Goal: Information Seeking & Learning: Find specific fact

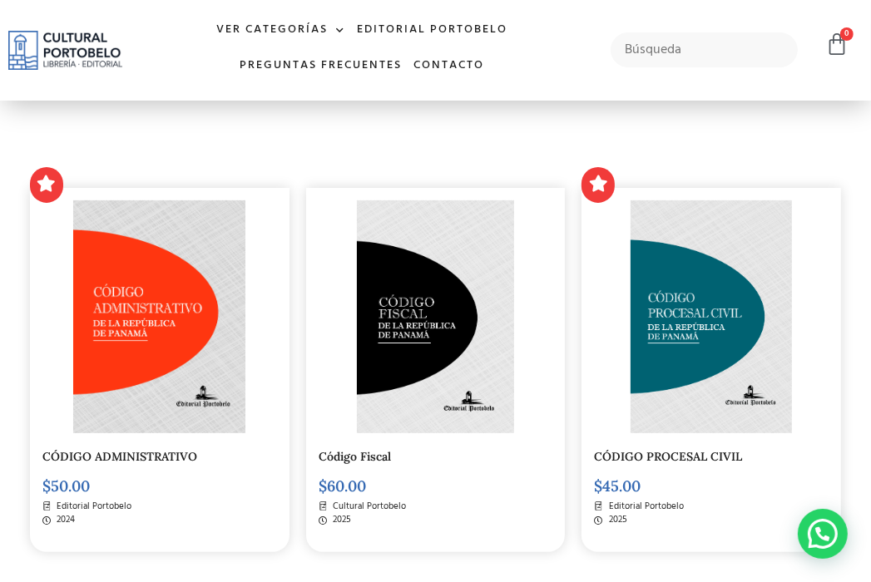
scroll to position [357, 0]
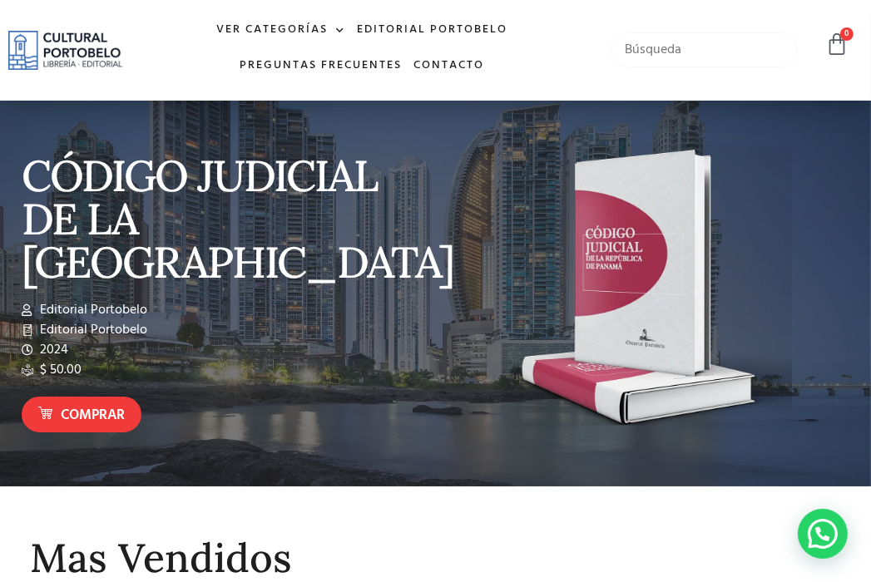
click at [639, 44] on input "text" at bounding box center [704, 49] width 187 height 35
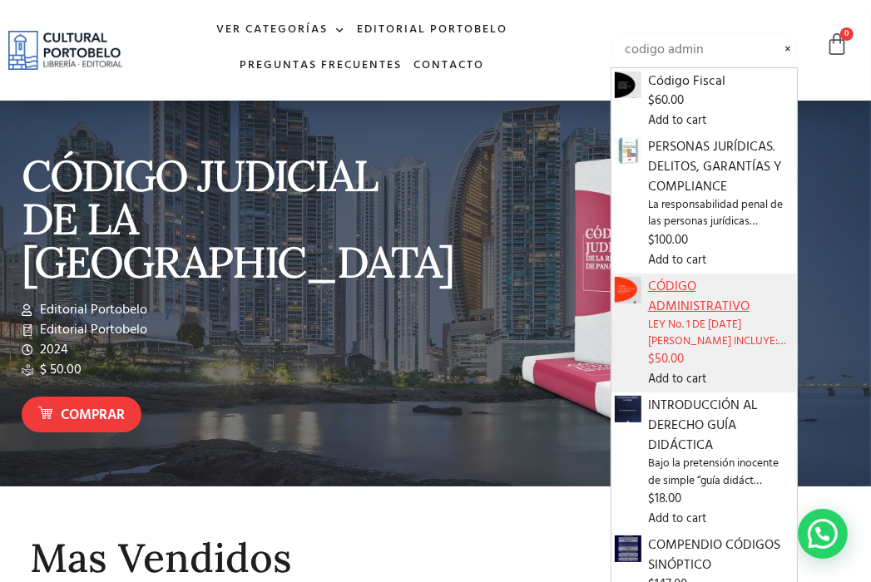
type input "codigo admin"
click at [710, 291] on span "CÓDIGO ADMINISTRATIVO" at bounding box center [721, 297] width 146 height 40
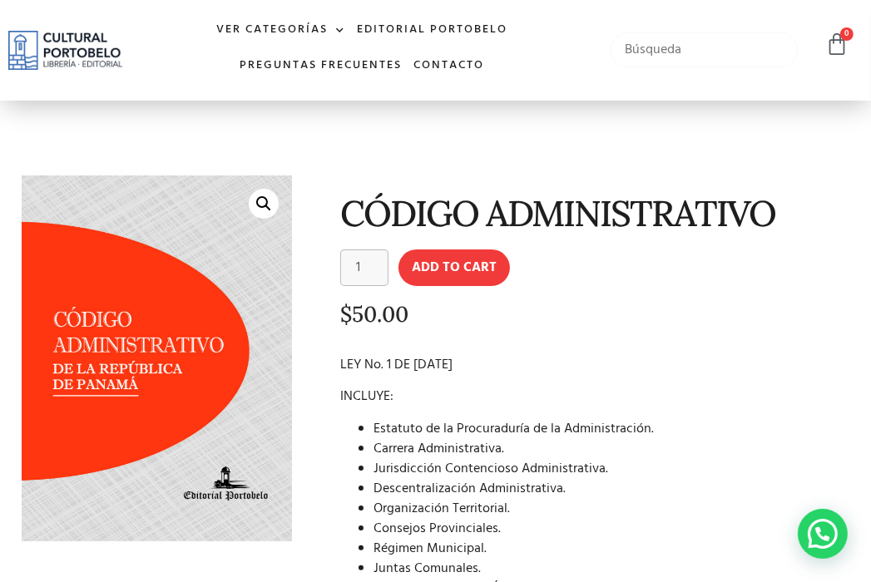
click at [672, 50] on input "text" at bounding box center [704, 49] width 187 height 35
type input "teoria de dercho"
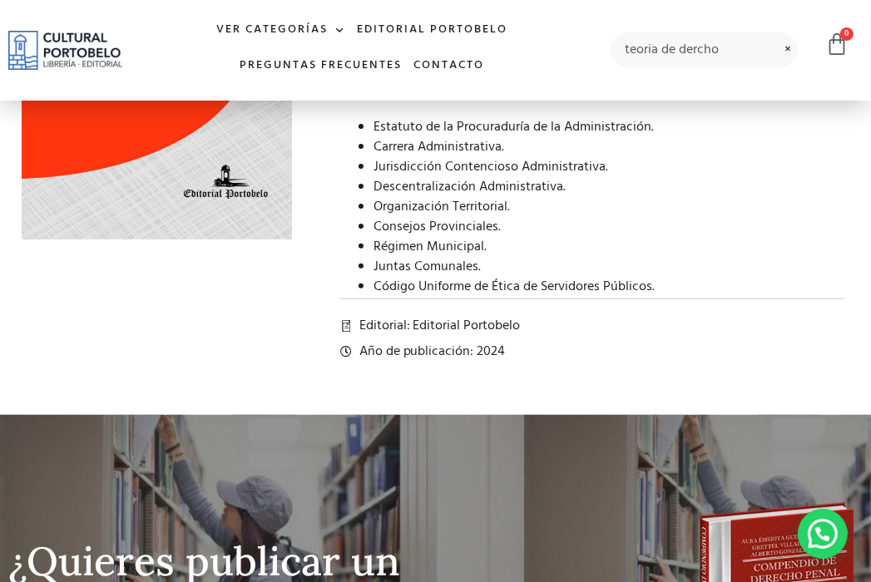
scroll to position [163, 0]
